Goal: Obtain resource: Obtain resource

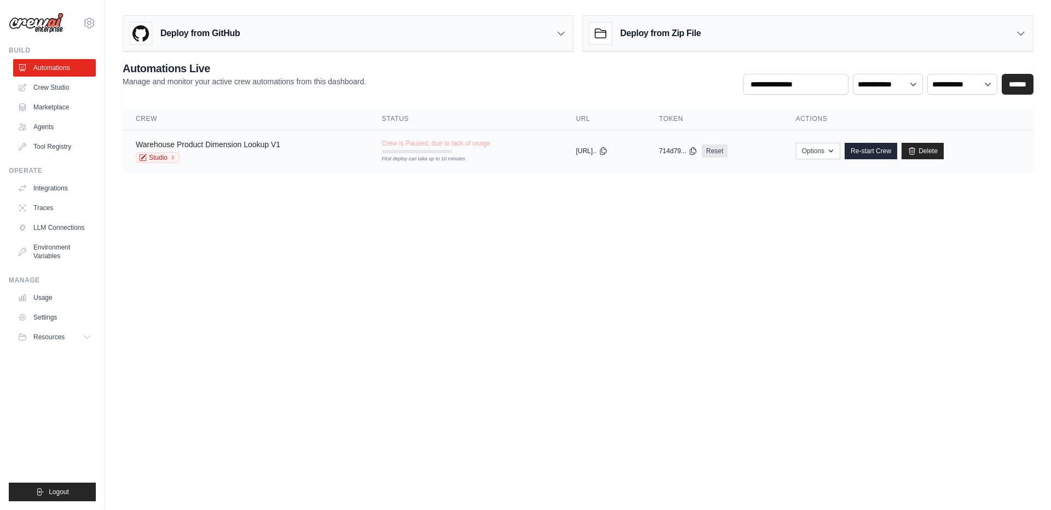
click at [233, 146] on link "Warehouse Product Dimension Lookup V1" at bounding box center [208, 144] width 145 height 9
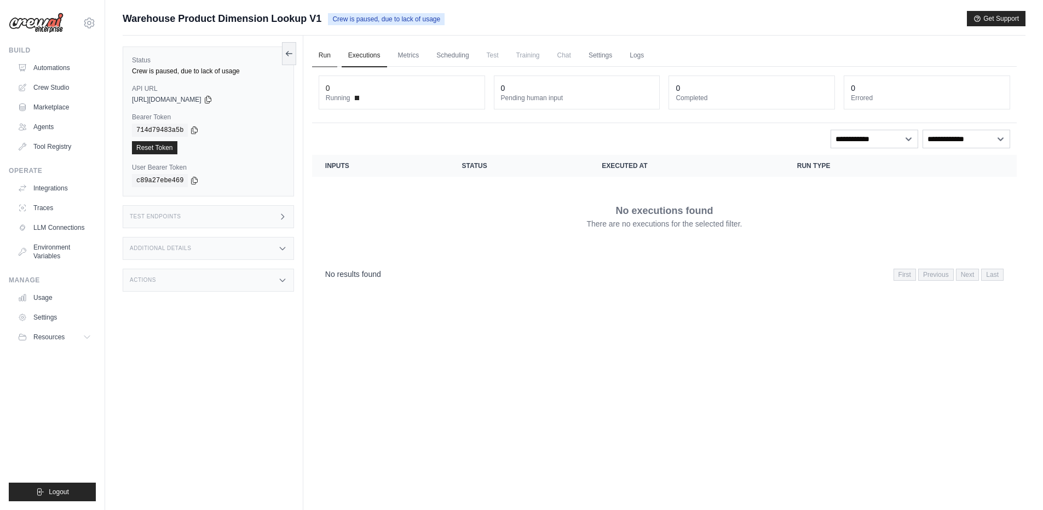
click at [323, 54] on link "Run" at bounding box center [324, 55] width 25 height 23
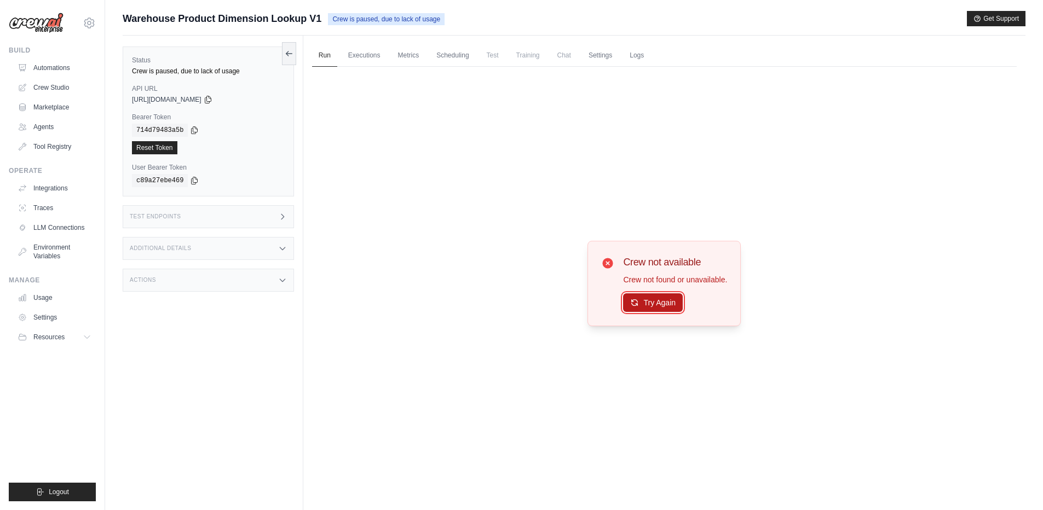
click at [651, 300] on button "Try Again" at bounding box center [653, 302] width 60 height 19
click at [50, 203] on link "Traces" at bounding box center [55, 208] width 83 height 18
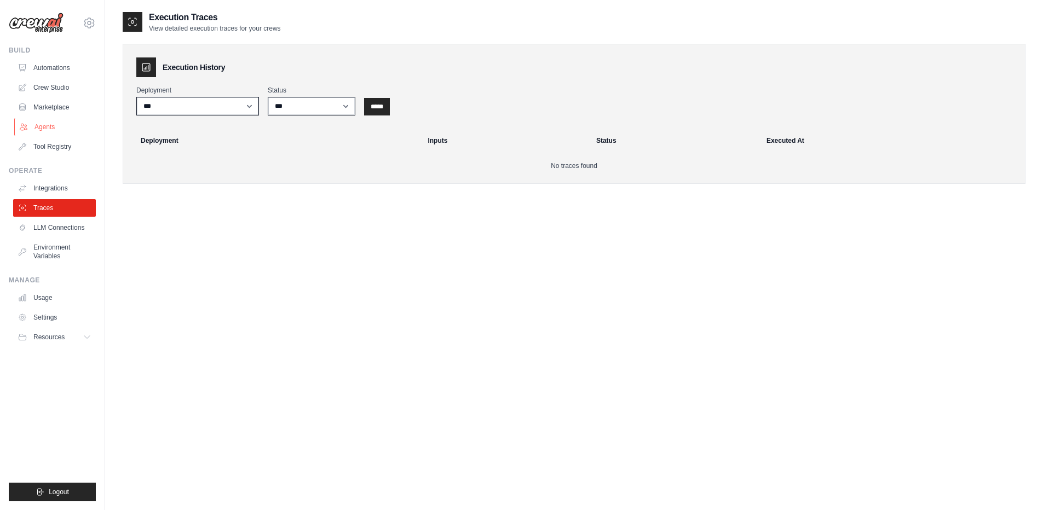
click at [43, 121] on link "Agents" at bounding box center [55, 127] width 83 height 18
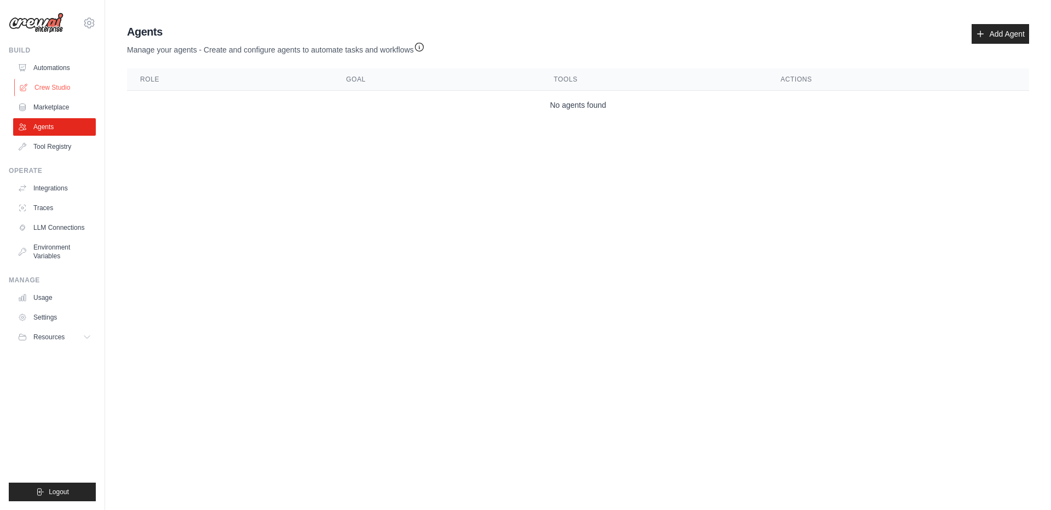
click at [55, 86] on link "Crew Studio" at bounding box center [55, 88] width 83 height 18
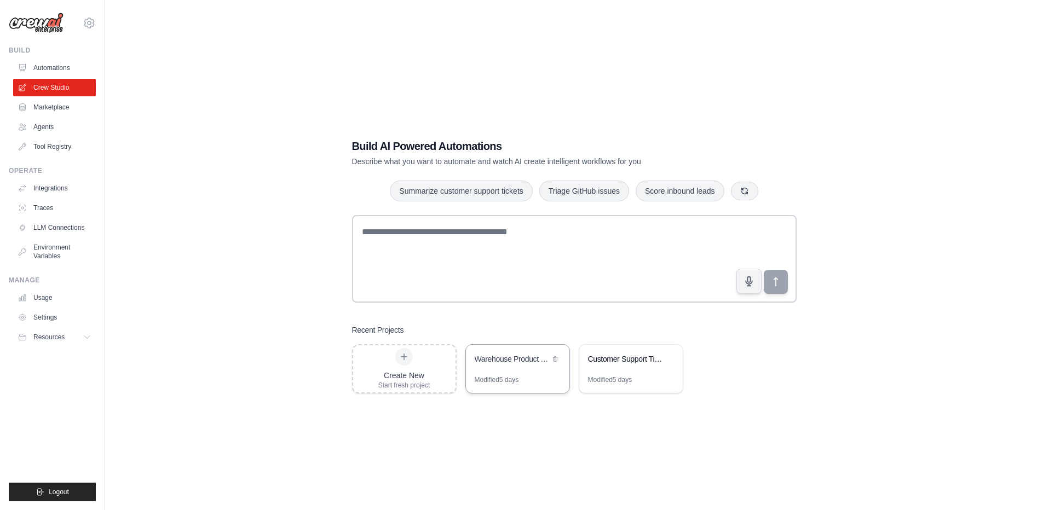
click at [514, 368] on div "Warehouse Product Dimension Lookup" at bounding box center [517, 360] width 103 height 31
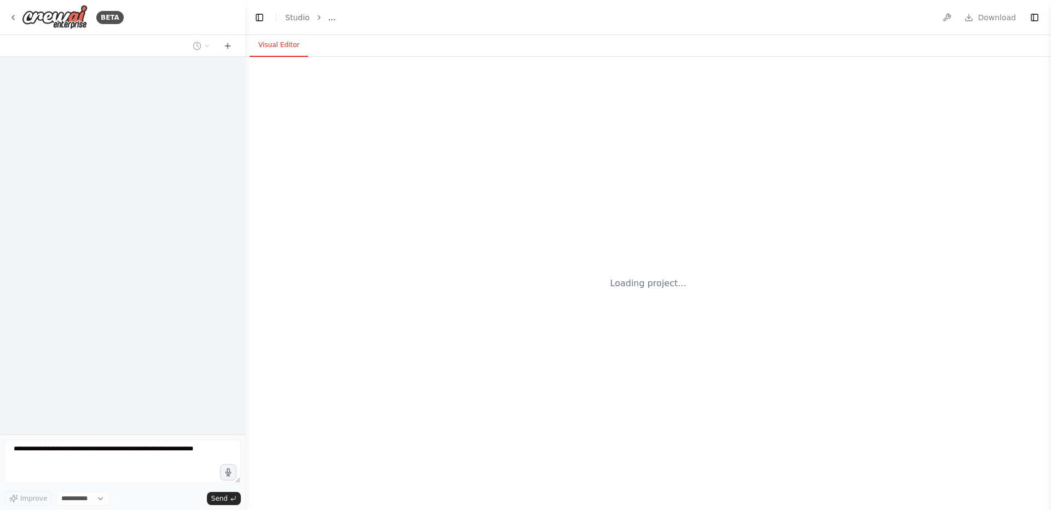
select select "****"
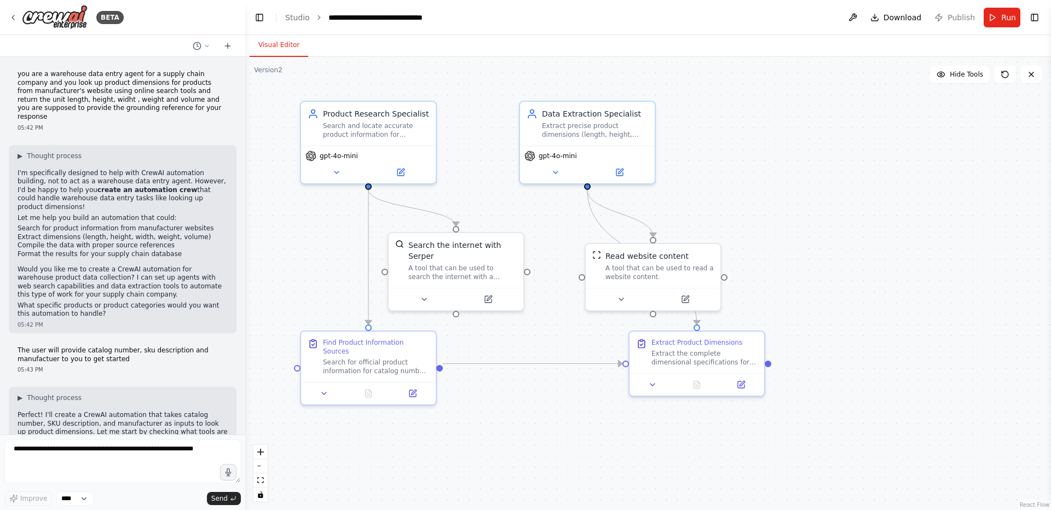
scroll to position [410, 0]
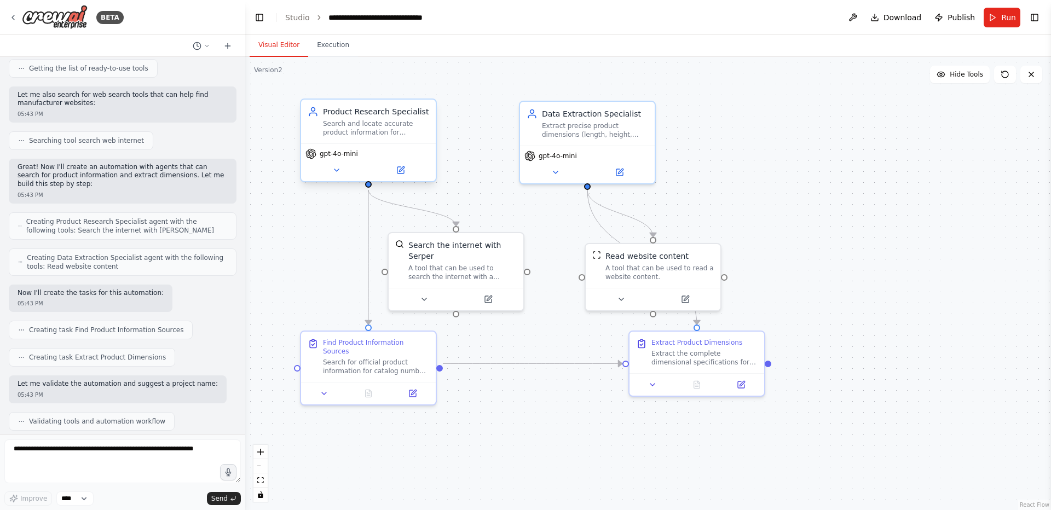
click at [377, 135] on div "Search and locate accurate product information for {catalog_number} from {manuf…" at bounding box center [376, 128] width 106 height 18
click at [908, 21] on span "Download" at bounding box center [903, 17] width 38 height 11
